Goal: Task Accomplishment & Management: Manage account settings

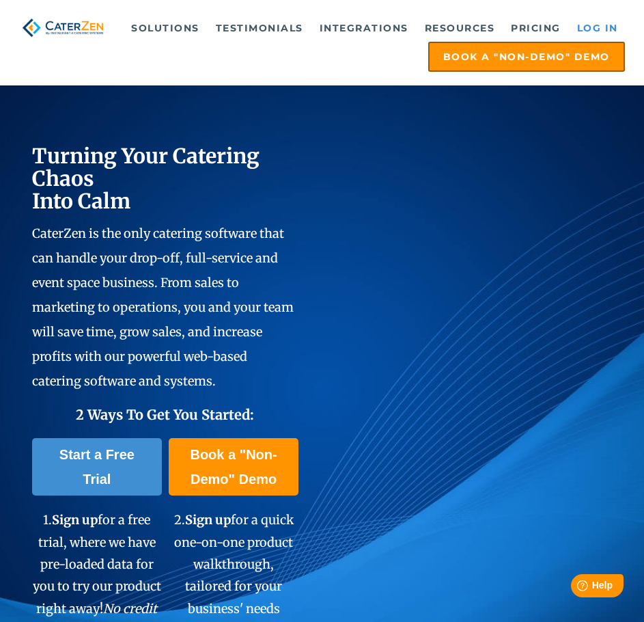
click at [588, 24] on link "Log in" at bounding box center [598, 27] width 55 height 27
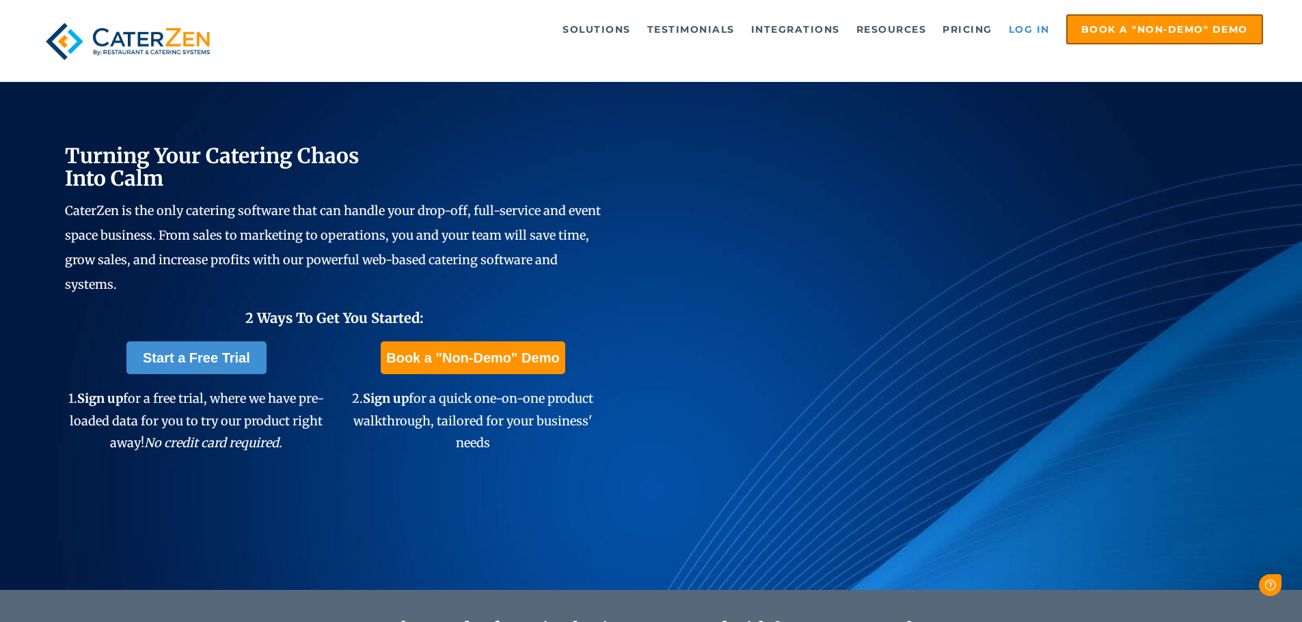
drag, startPoint x: 0, startPoint y: 0, endPoint x: 1040, endPoint y: 26, distance: 1040.3
click at [1040, 26] on link "Log in" at bounding box center [1029, 29] width 55 height 27
